Goal: Task Accomplishment & Management: Use online tool/utility

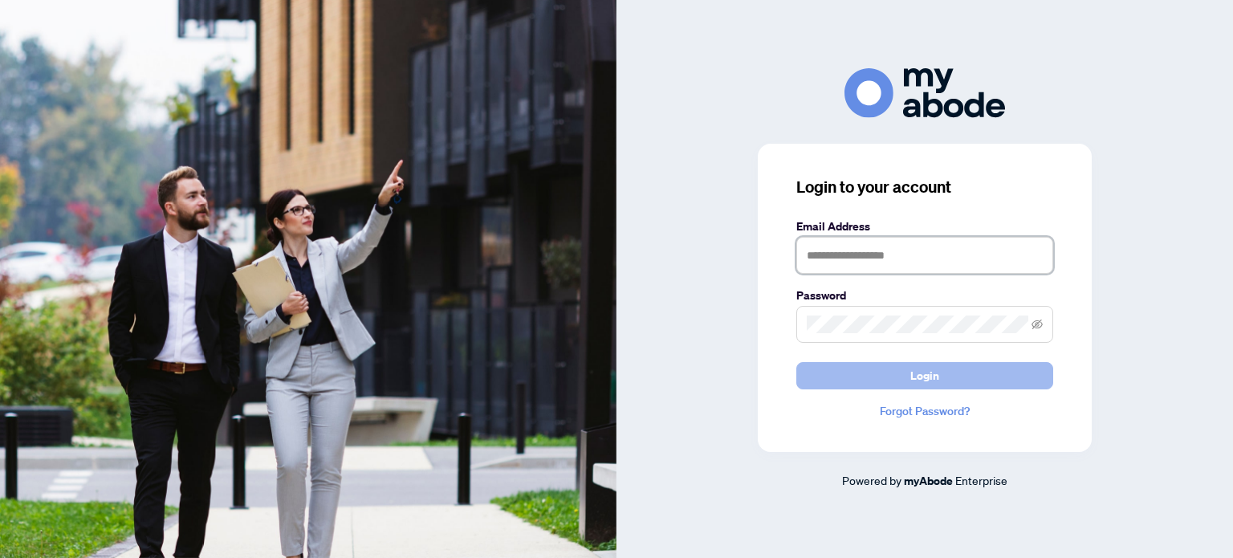
type input "**********"
click at [930, 377] on span "Login" at bounding box center [925, 376] width 29 height 26
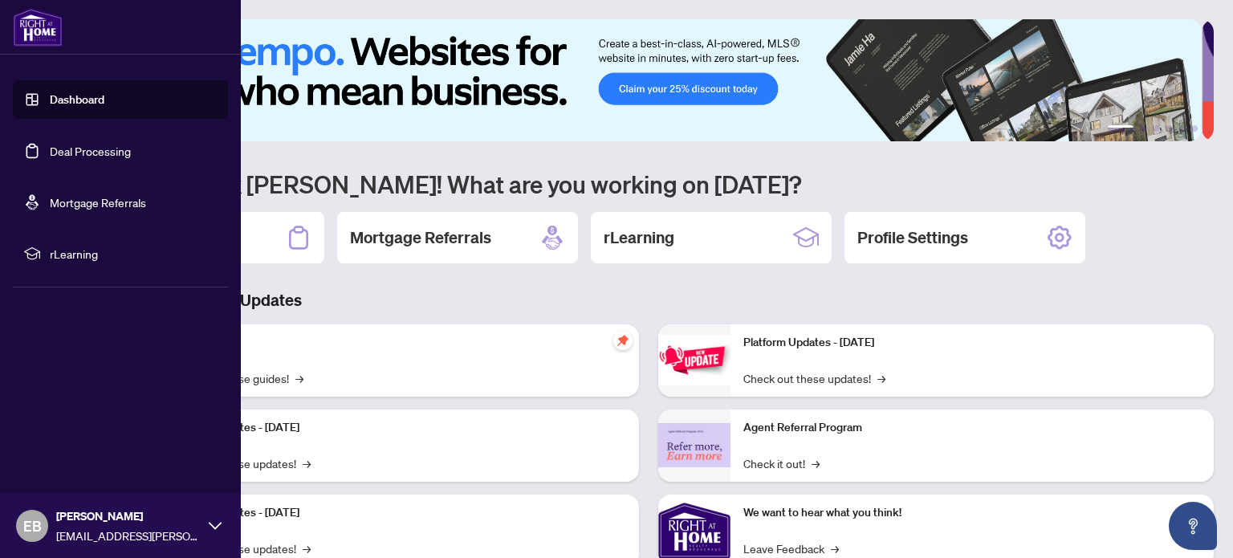
click at [107, 155] on link "Deal Processing" at bounding box center [90, 151] width 81 height 14
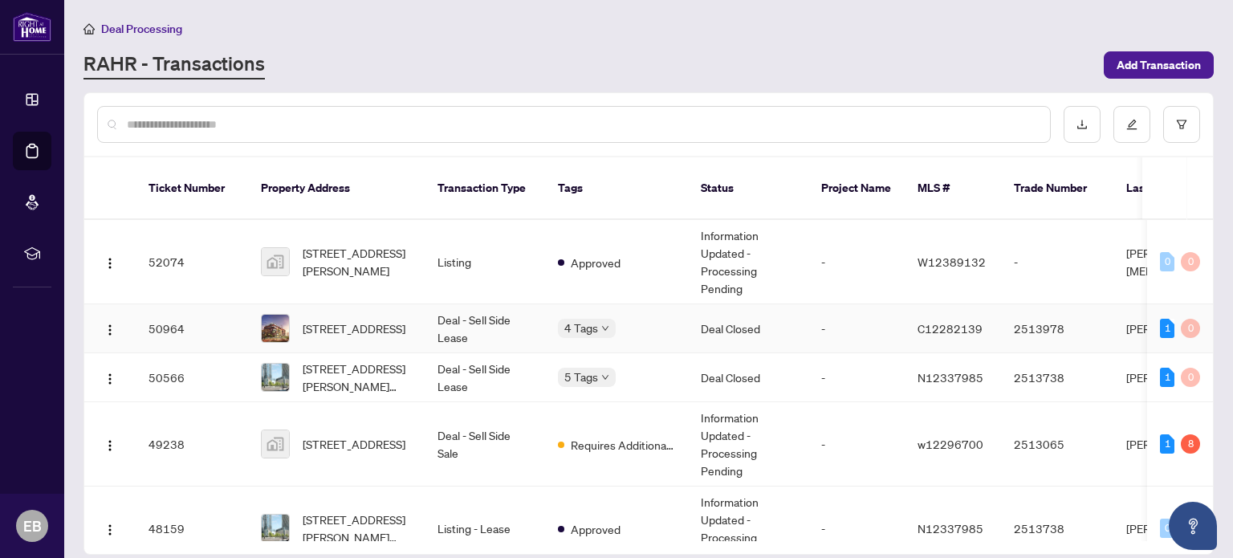
scroll to position [80, 0]
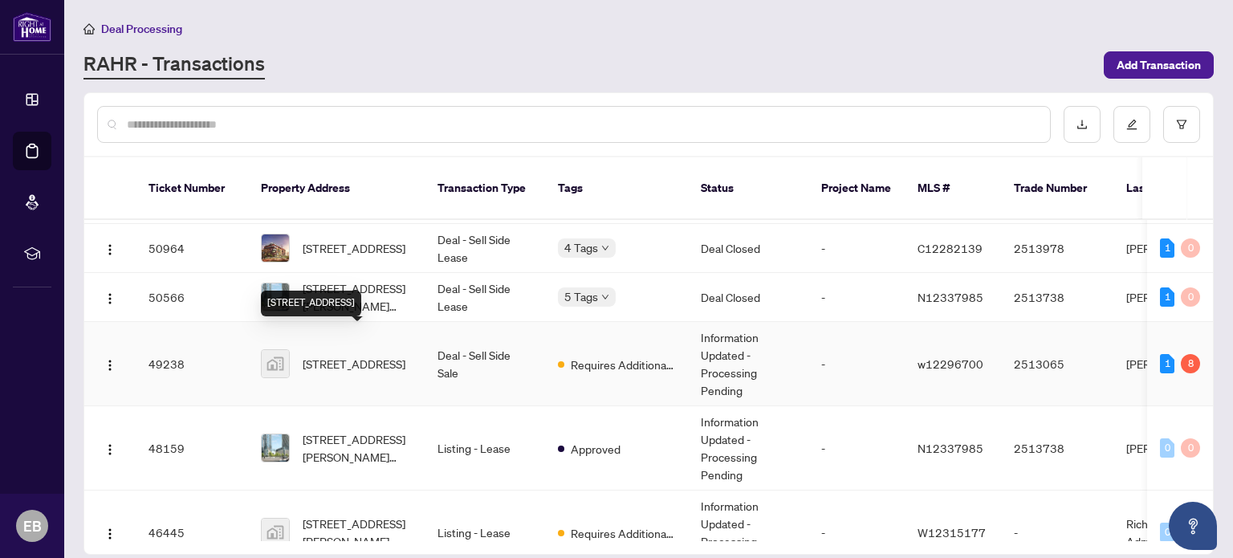
click at [356, 355] on span "[STREET_ADDRESS]" at bounding box center [354, 364] width 103 height 18
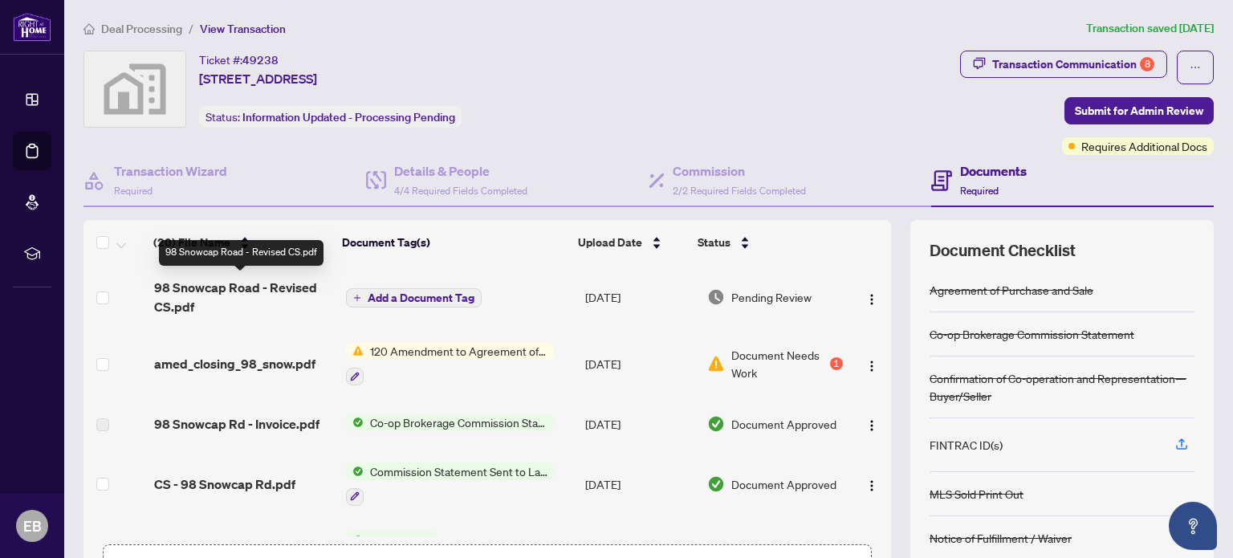
click at [264, 283] on span "98 Snowcap Road - Revised CS.pdf" at bounding box center [243, 297] width 179 height 39
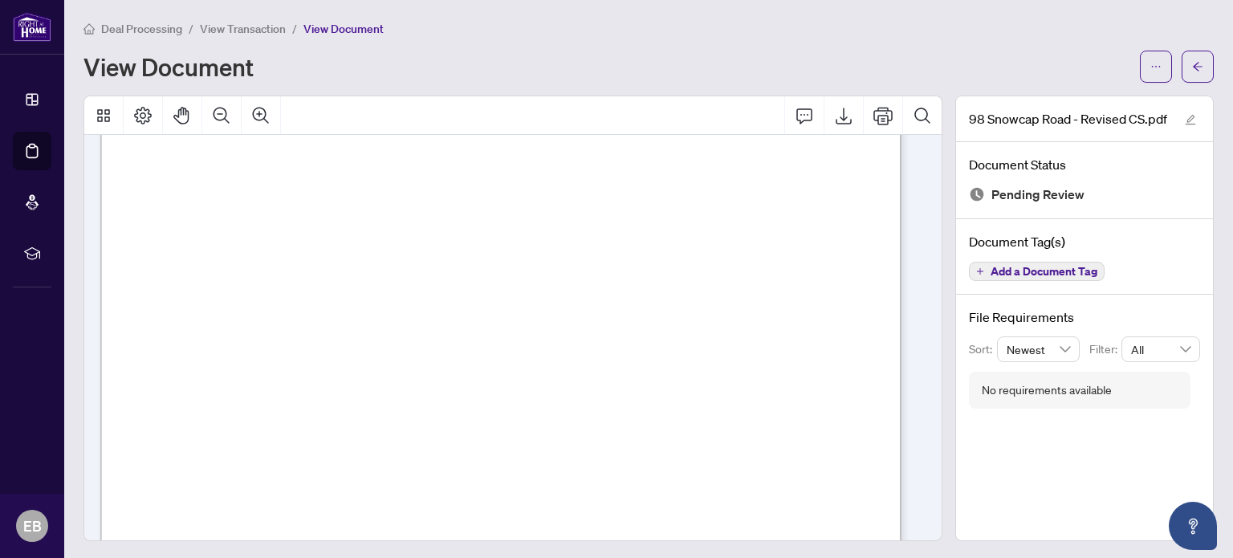
scroll to position [1445, 0]
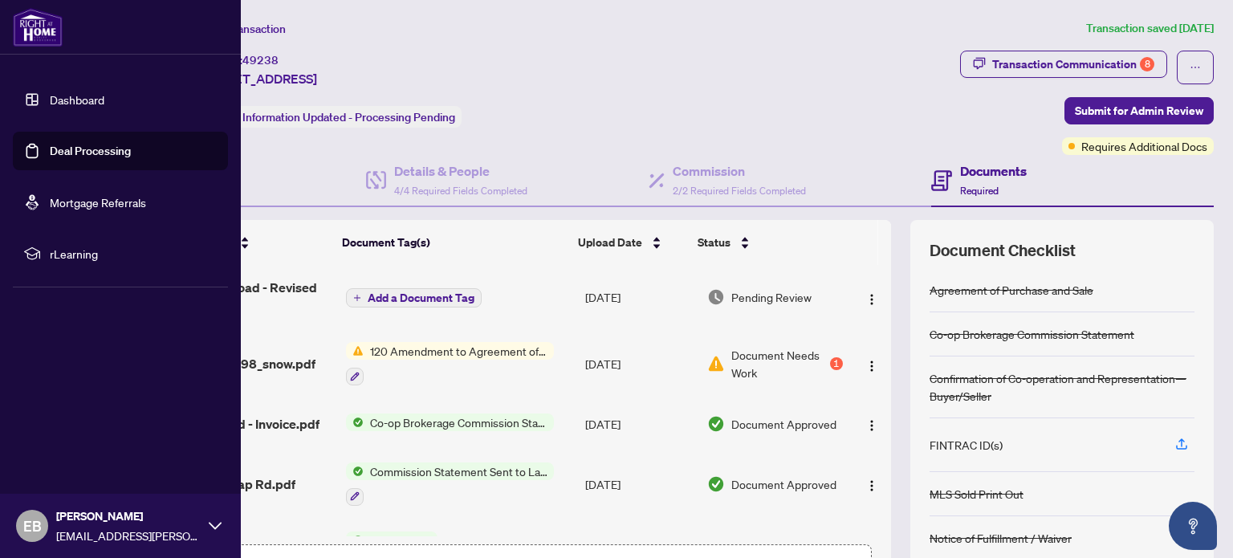
click at [58, 158] on link "Deal Processing" at bounding box center [90, 151] width 81 height 14
